Goal: Task Accomplishment & Management: Manage account settings

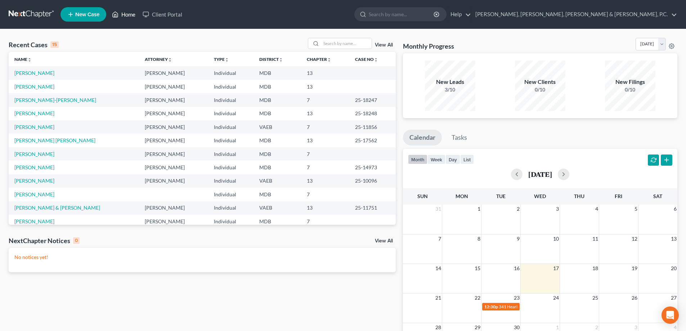
click at [124, 11] on link "Home" at bounding box center [123, 14] width 31 height 13
click at [53, 72] on link "[PERSON_NAME]" at bounding box center [34, 73] width 40 height 6
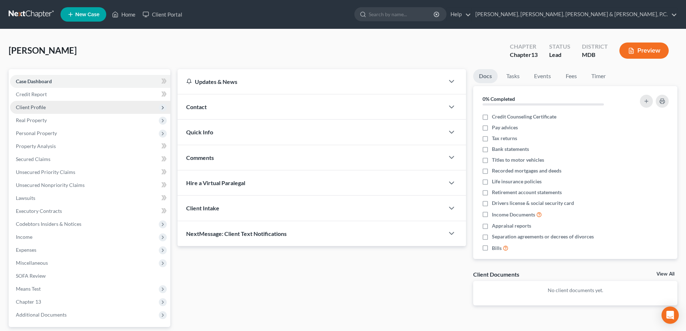
click at [43, 104] on span "Client Profile" at bounding box center [31, 107] width 30 height 6
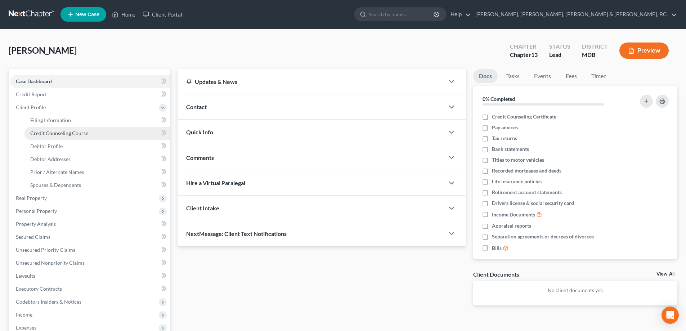
click at [52, 129] on link "Credit Counseling Course" at bounding box center [97, 133] width 146 height 13
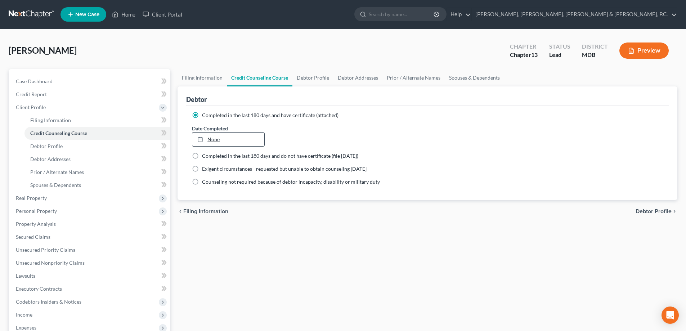
type input "[DATE]"
click at [200, 138] on line at bounding box center [200, 137] width 0 height 1
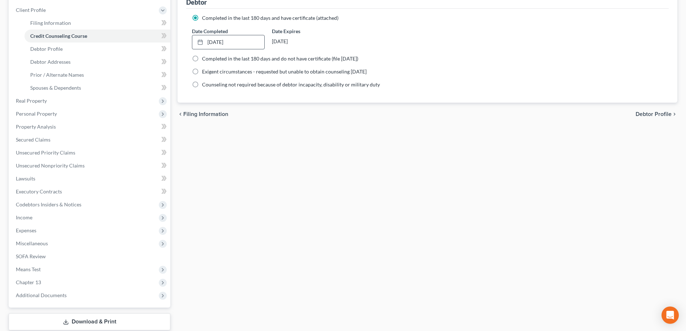
scroll to position [143, 0]
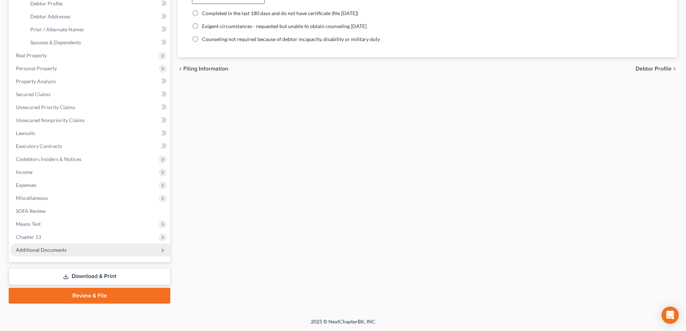
click at [66, 252] on span "Additional Documents" at bounding box center [90, 250] width 160 height 13
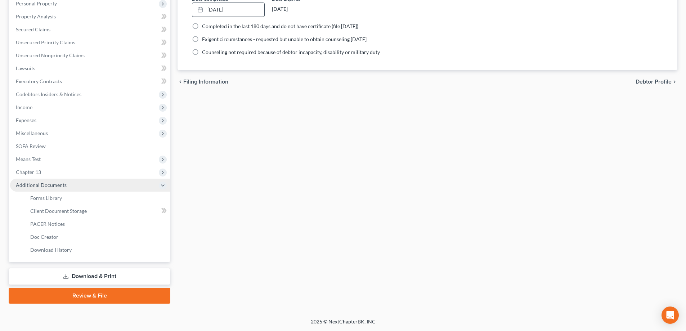
scroll to position [130, 0]
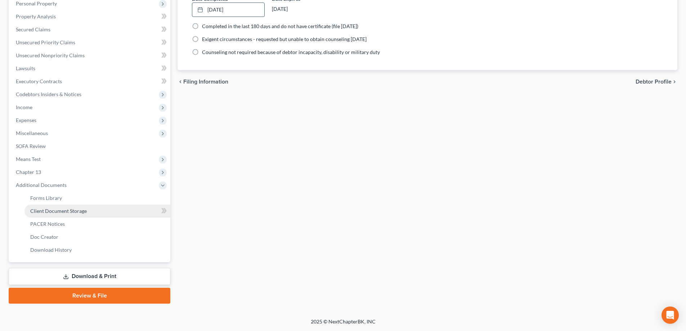
click at [68, 211] on span "Client Document Storage" at bounding box center [58, 211] width 57 height 6
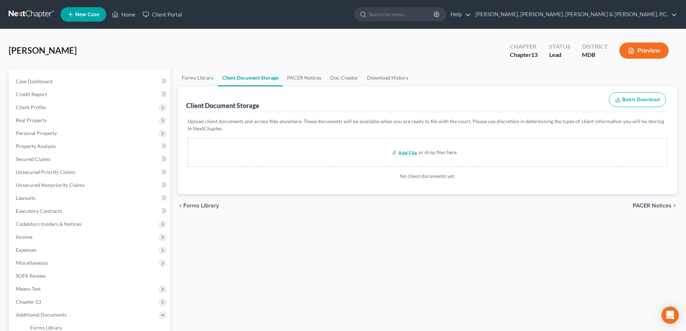
click at [410, 152] on input "file" at bounding box center [406, 152] width 17 height 13
type input "C:\fakepath\Certificate of Counseling.[PERSON_NAME].pdf"
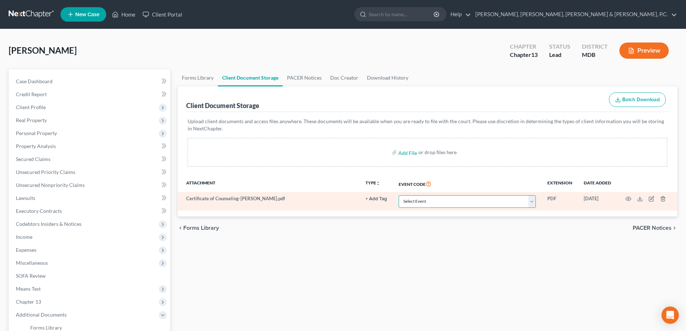
click at [443, 197] on select "Select Event Affidavit Affidavit of Adequate Protection and Lease Payments Affi…" at bounding box center [467, 201] width 137 height 13
select select "14"
click at [399, 195] on select "Select Event Affidavit Affidavit of Adequate Protection and Lease Payments Affi…" at bounding box center [467, 201] width 137 height 13
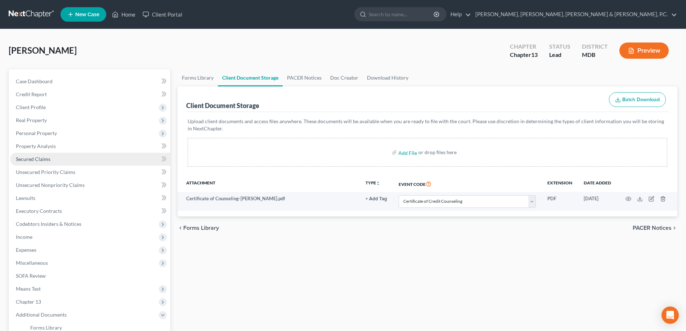
click at [44, 159] on span "Secured Claims" at bounding box center [33, 159] width 35 height 6
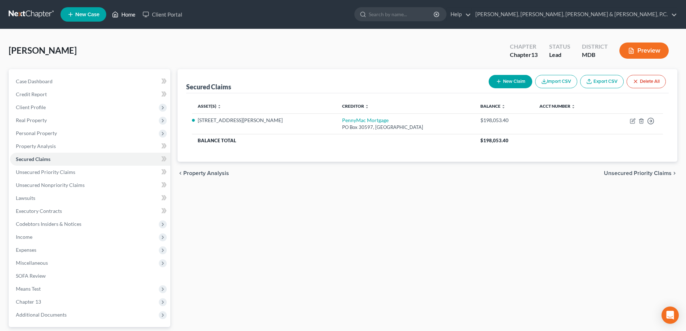
click at [128, 14] on link "Home" at bounding box center [123, 14] width 31 height 13
